Goal: Information Seeking & Learning: Learn about a topic

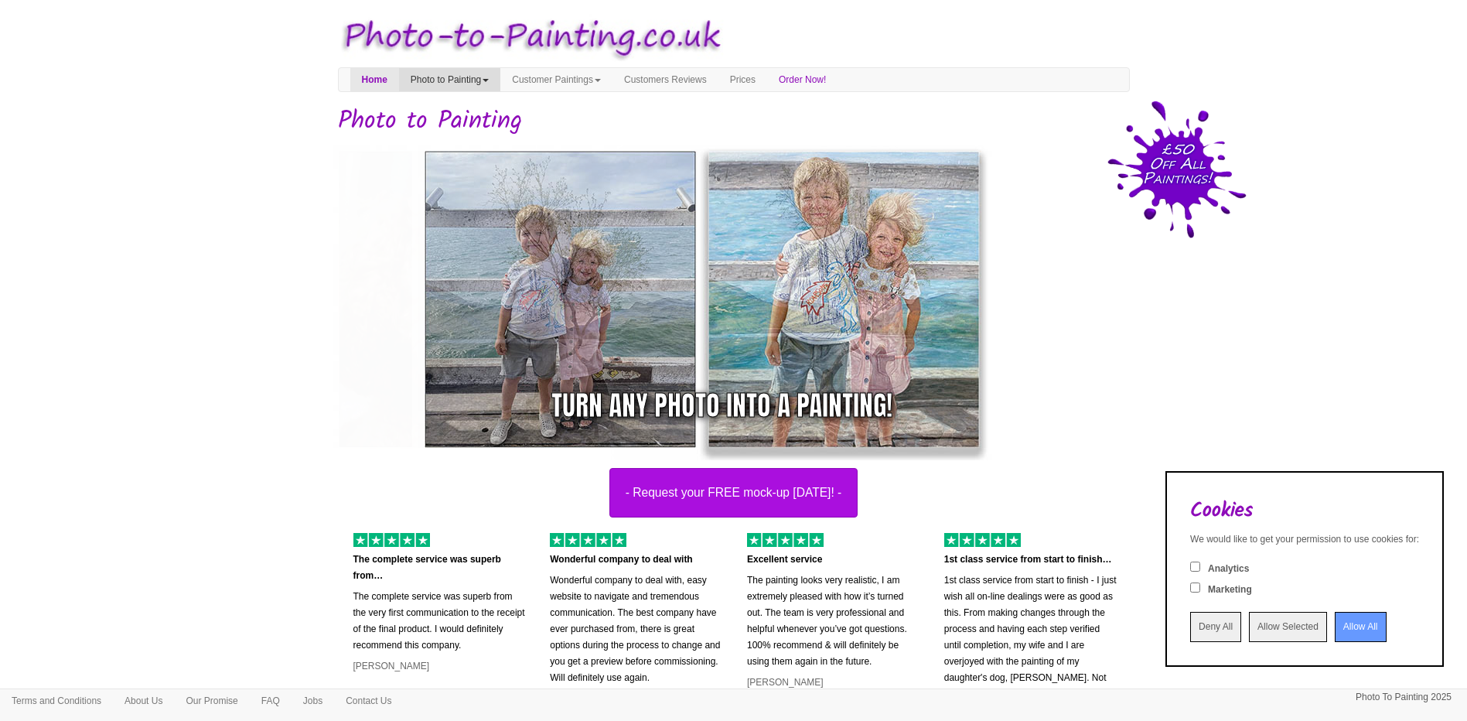
click at [464, 80] on link "Photo to Painting" at bounding box center [449, 79] width 101 height 23
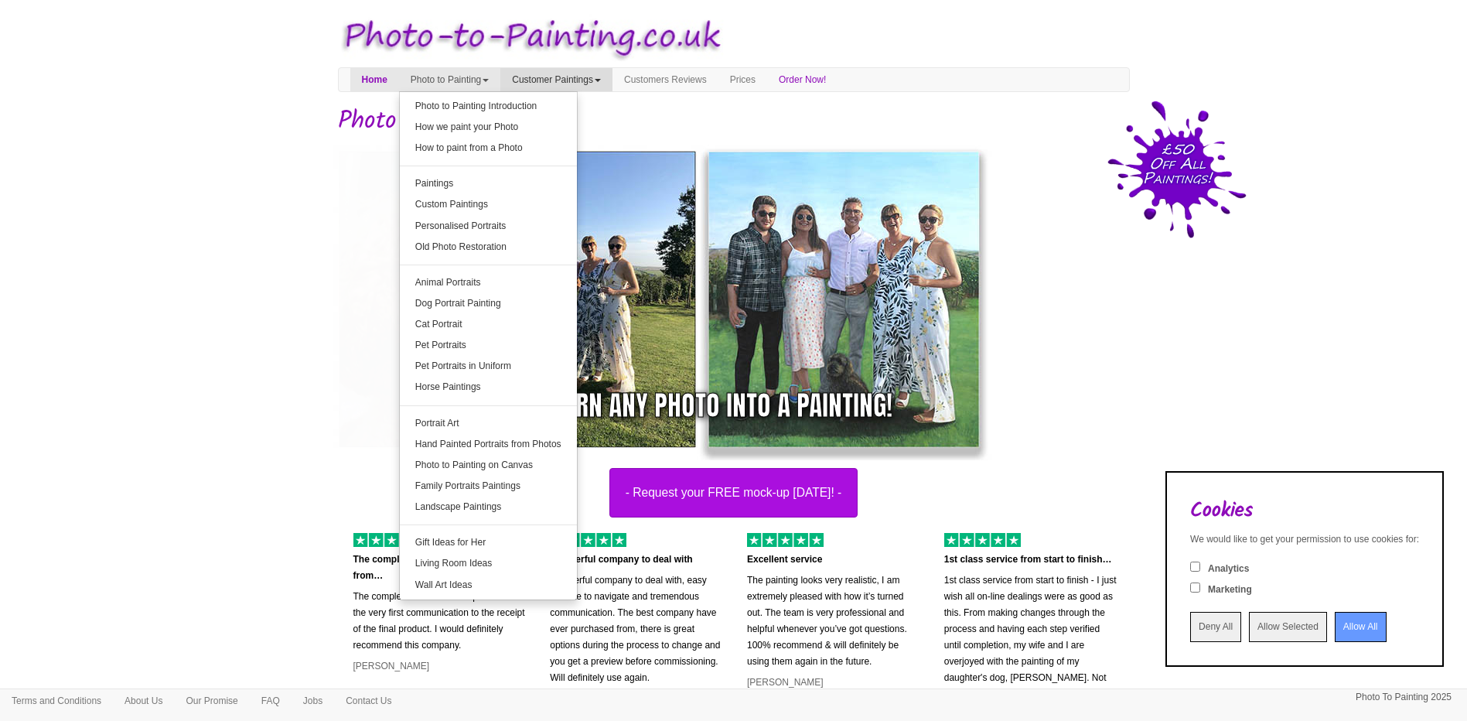
click at [613, 81] on link "Customer Paintings" at bounding box center [556, 79] width 112 height 23
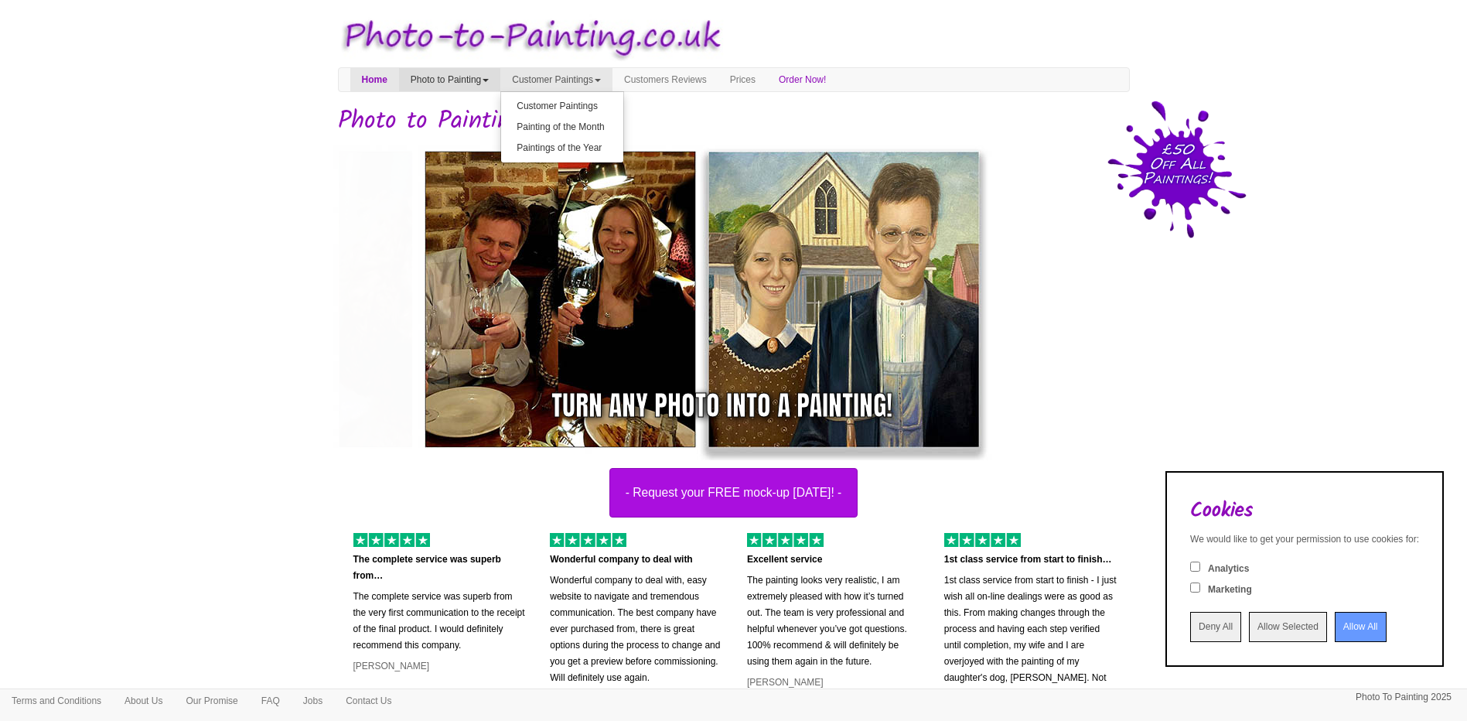
click at [437, 83] on link "Photo to Painting" at bounding box center [449, 79] width 101 height 23
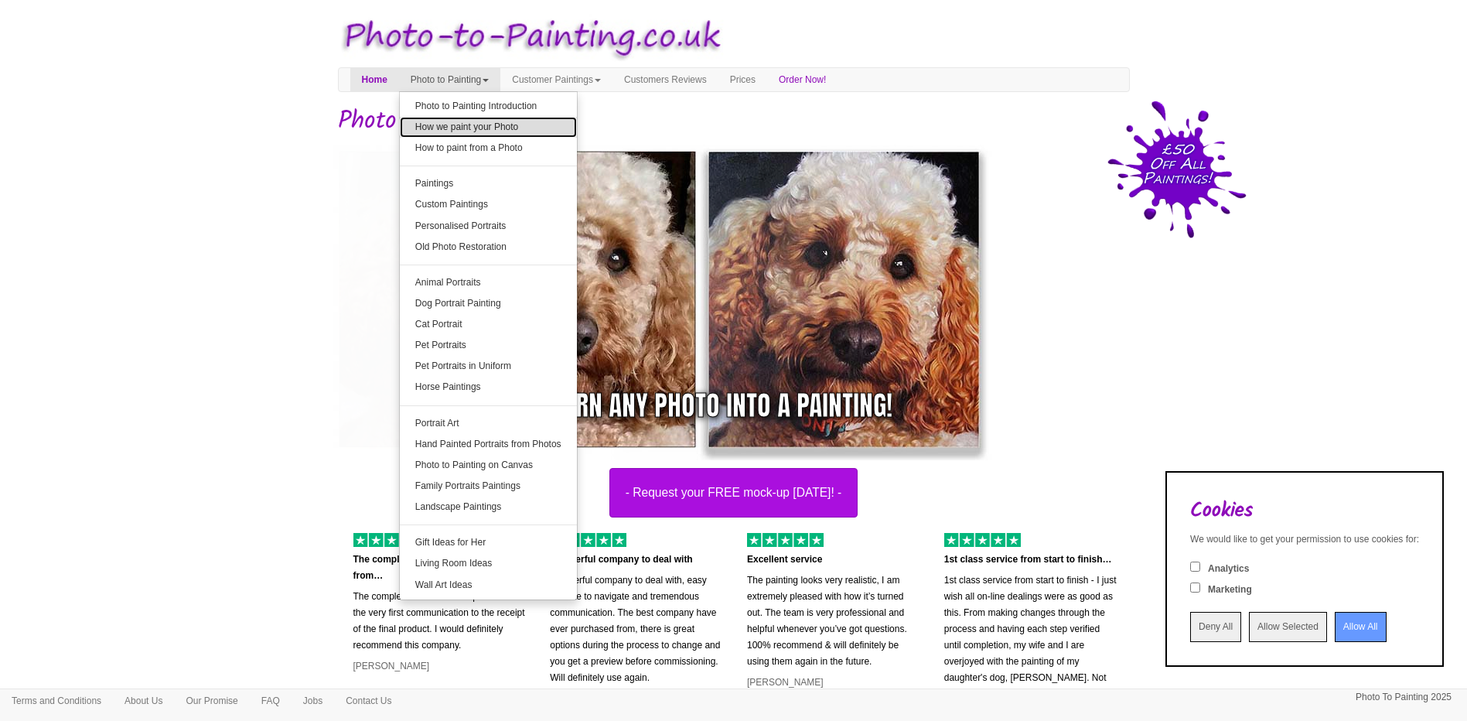
click at [457, 128] on link "How we paint your Photo" at bounding box center [488, 127] width 177 height 21
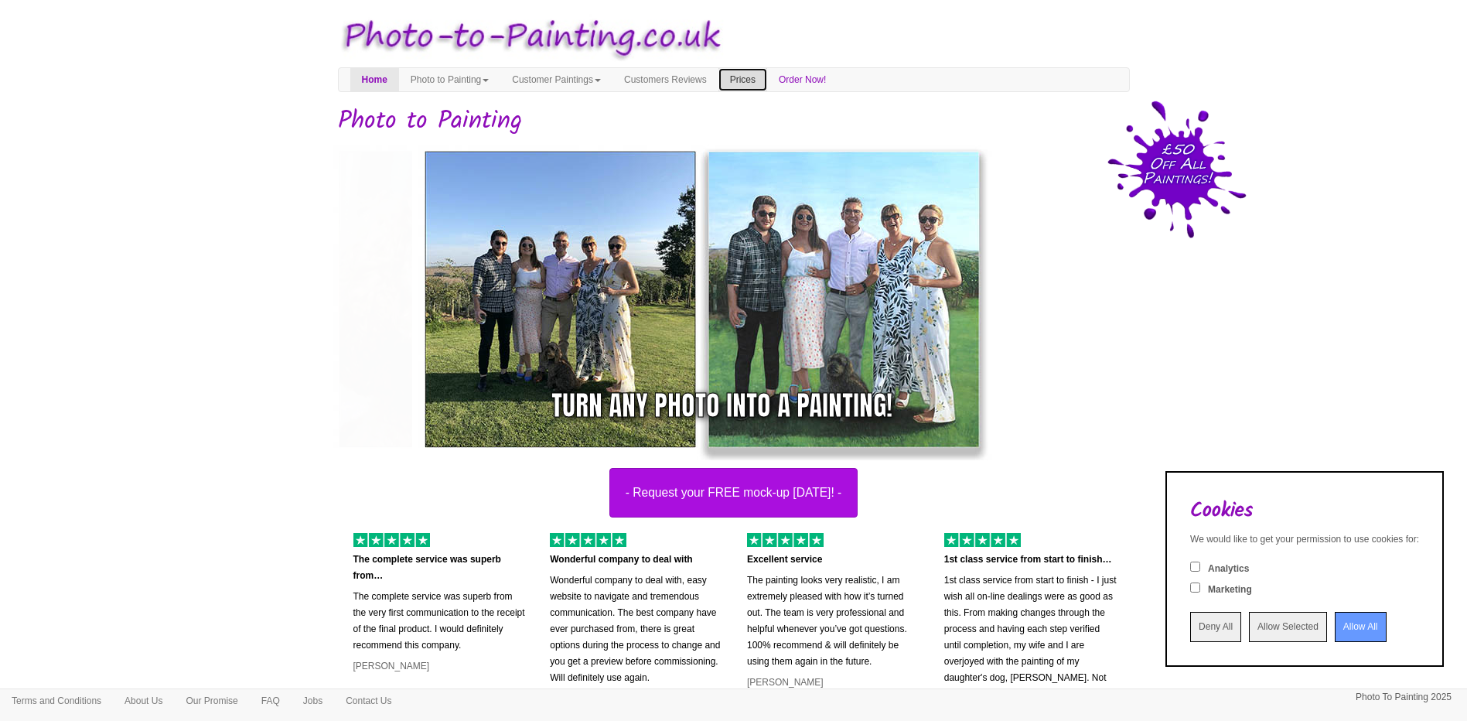
click at [767, 80] on link "Prices" at bounding box center [742, 79] width 49 height 23
